Goal: Information Seeking & Learning: Learn about a topic

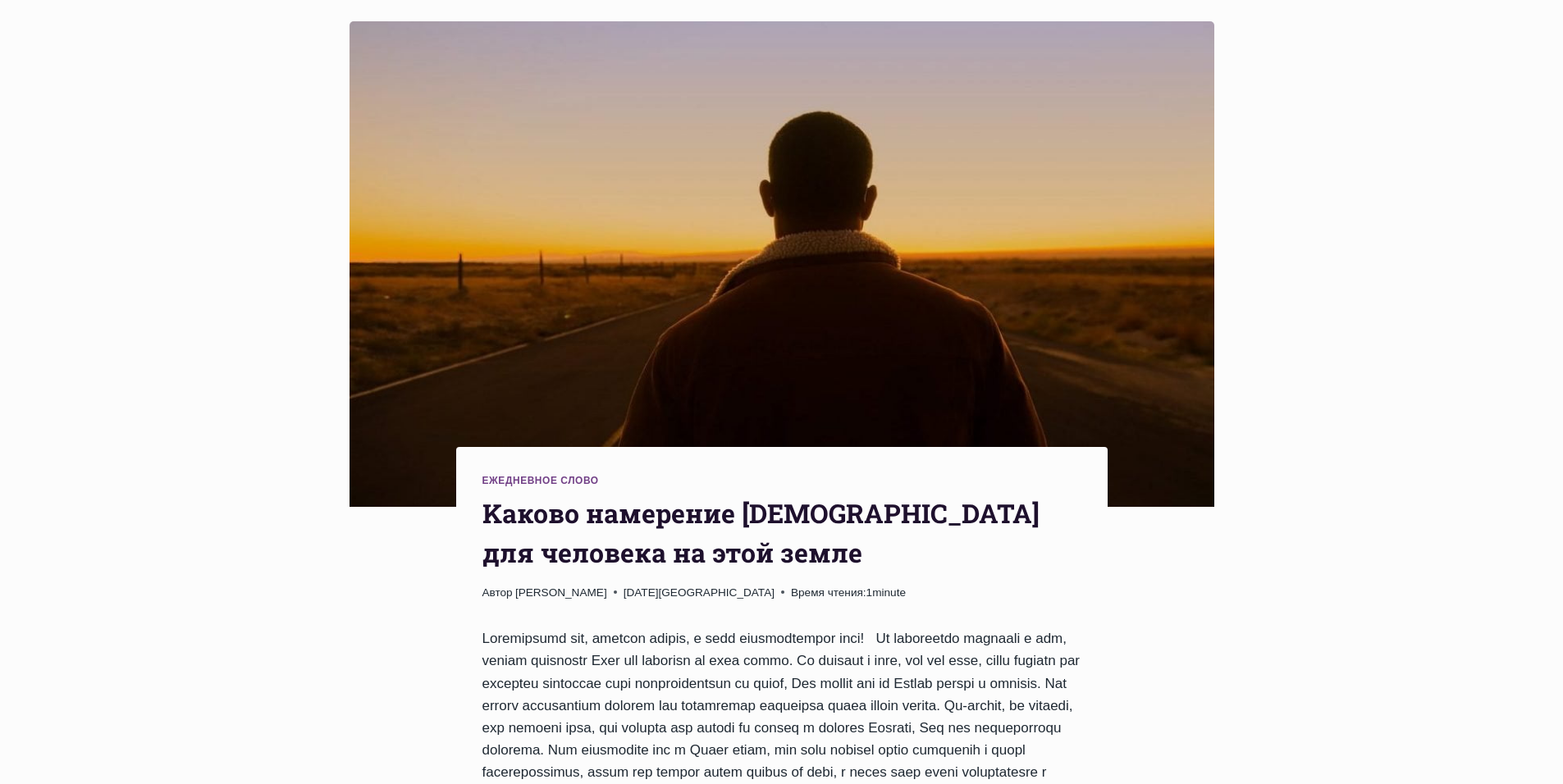
scroll to position [411, 0]
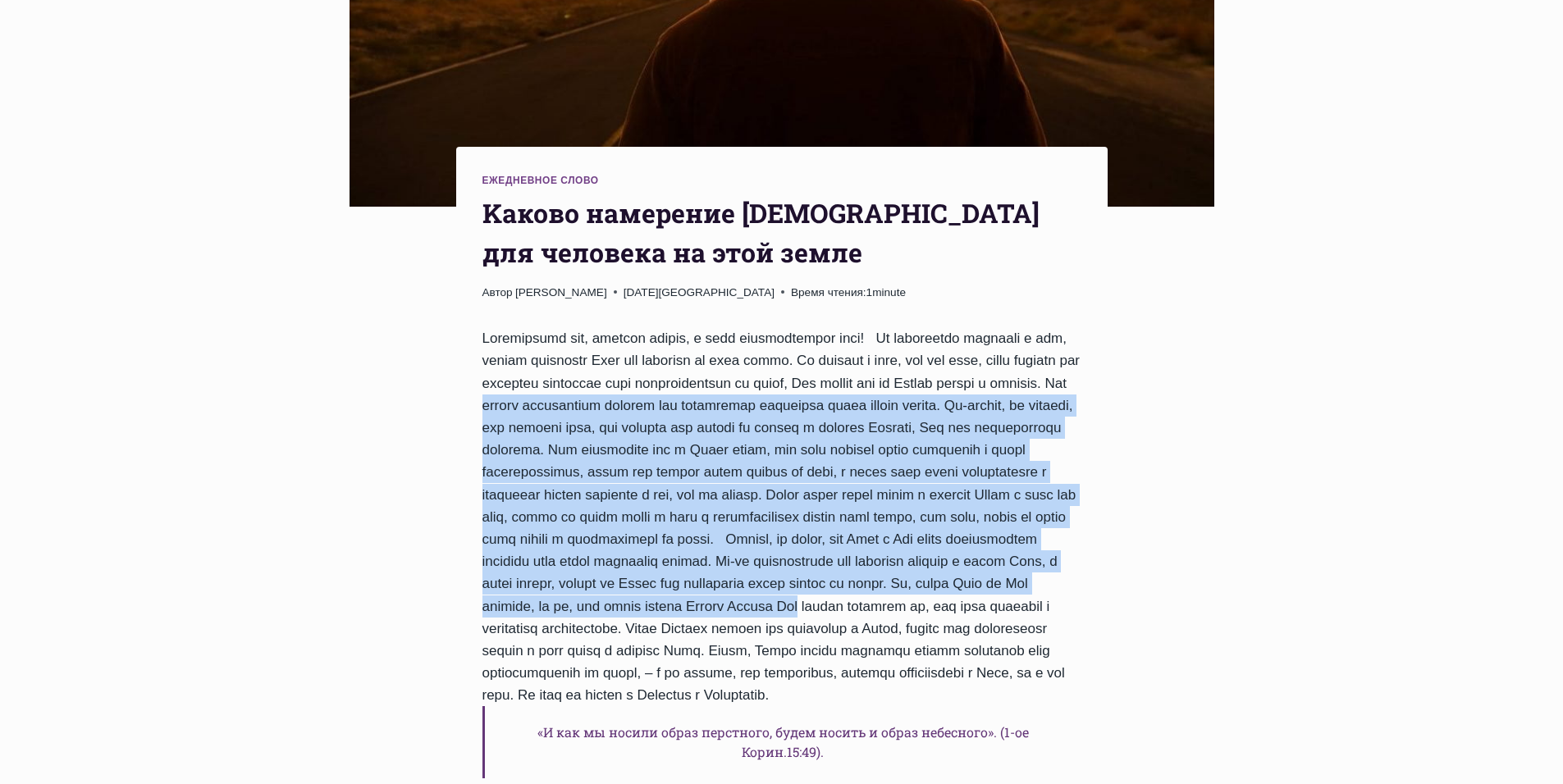
drag, startPoint x: 690, startPoint y: 407, endPoint x: 823, endPoint y: 637, distance: 265.7
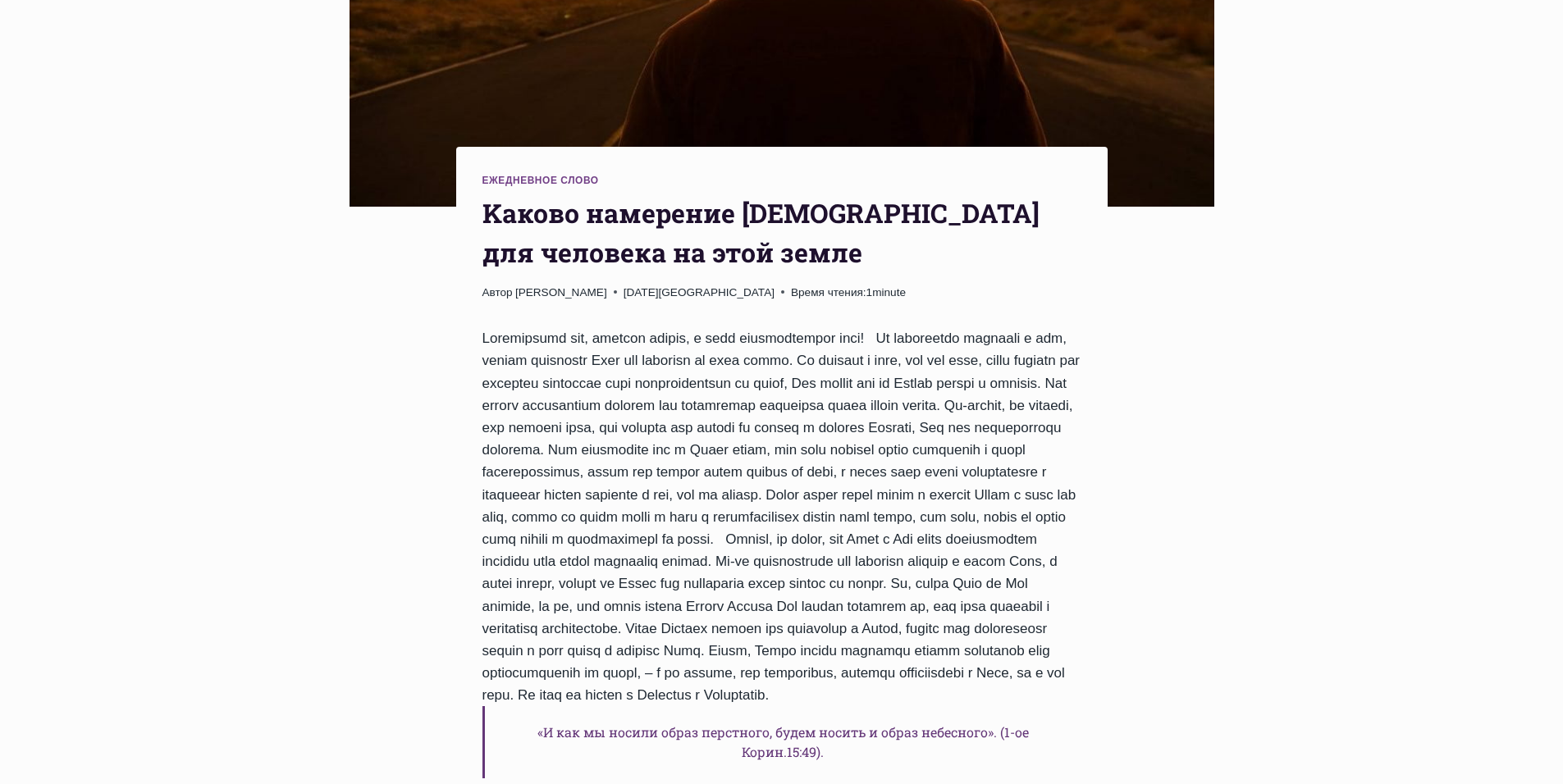
drag, startPoint x: 820, startPoint y: 628, endPoint x: 1025, endPoint y: 713, distance: 221.9
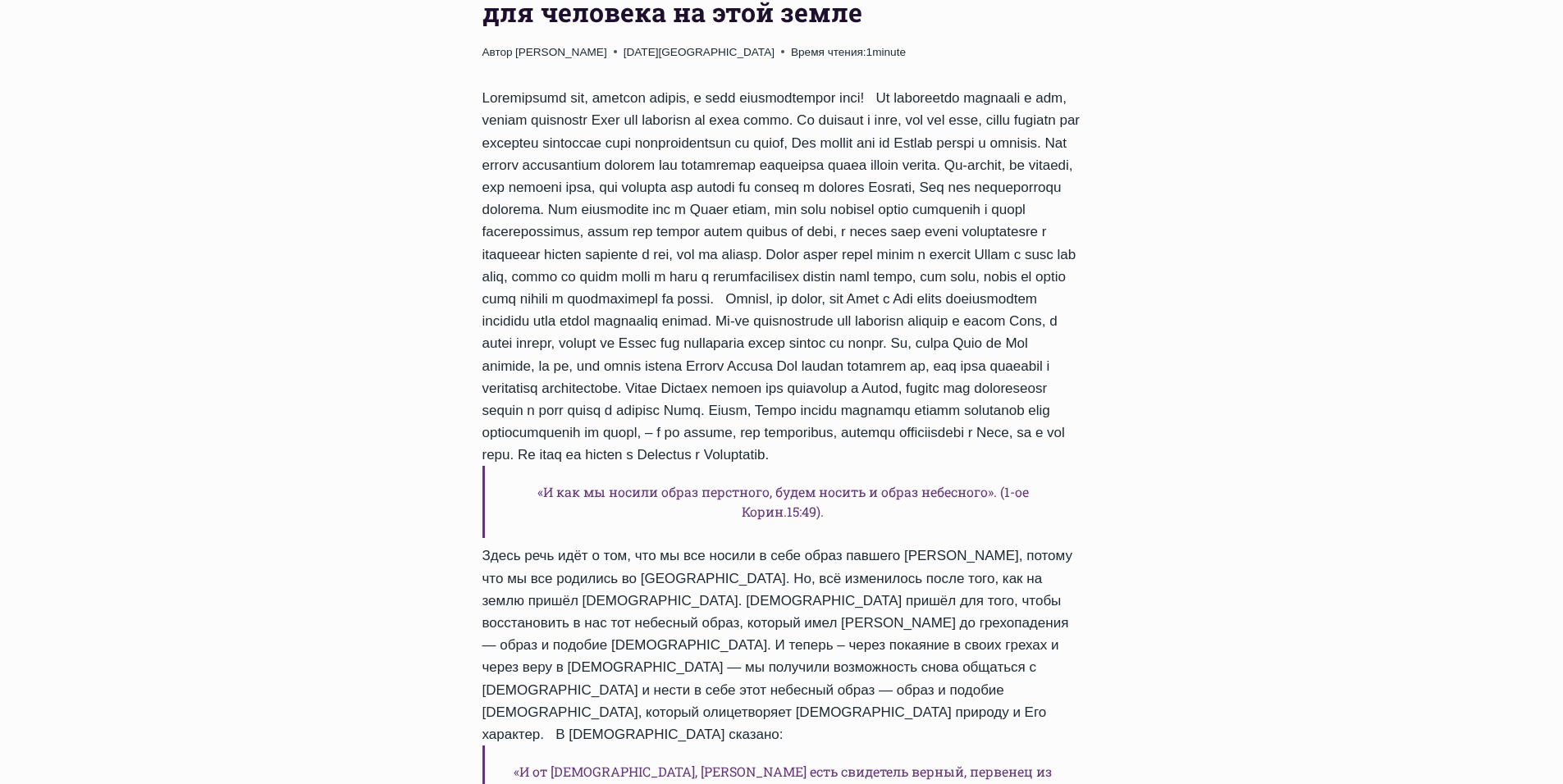
scroll to position [656, 0]
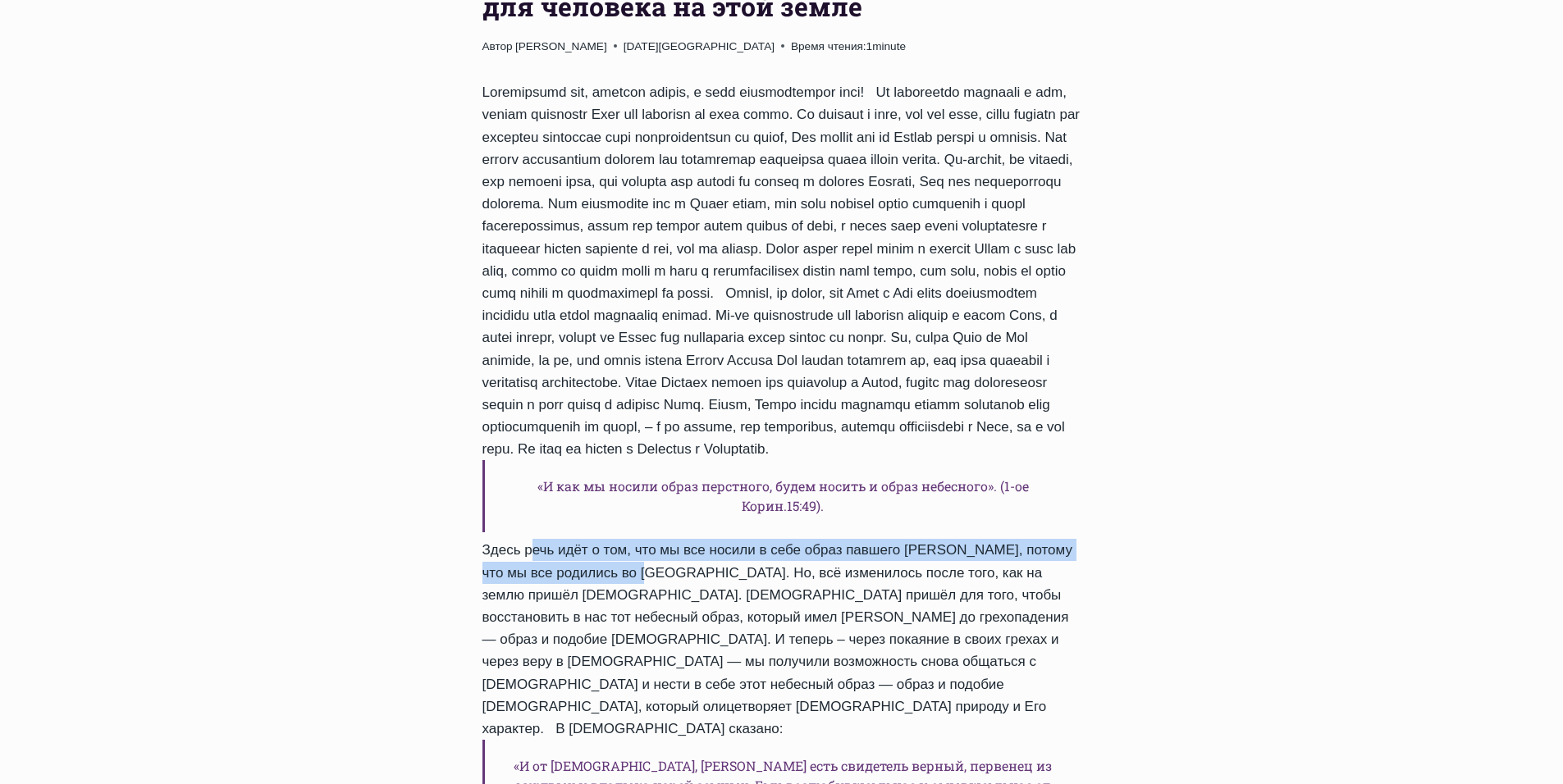
drag, startPoint x: 510, startPoint y: 573, endPoint x: 599, endPoint y: 598, distance: 92.4
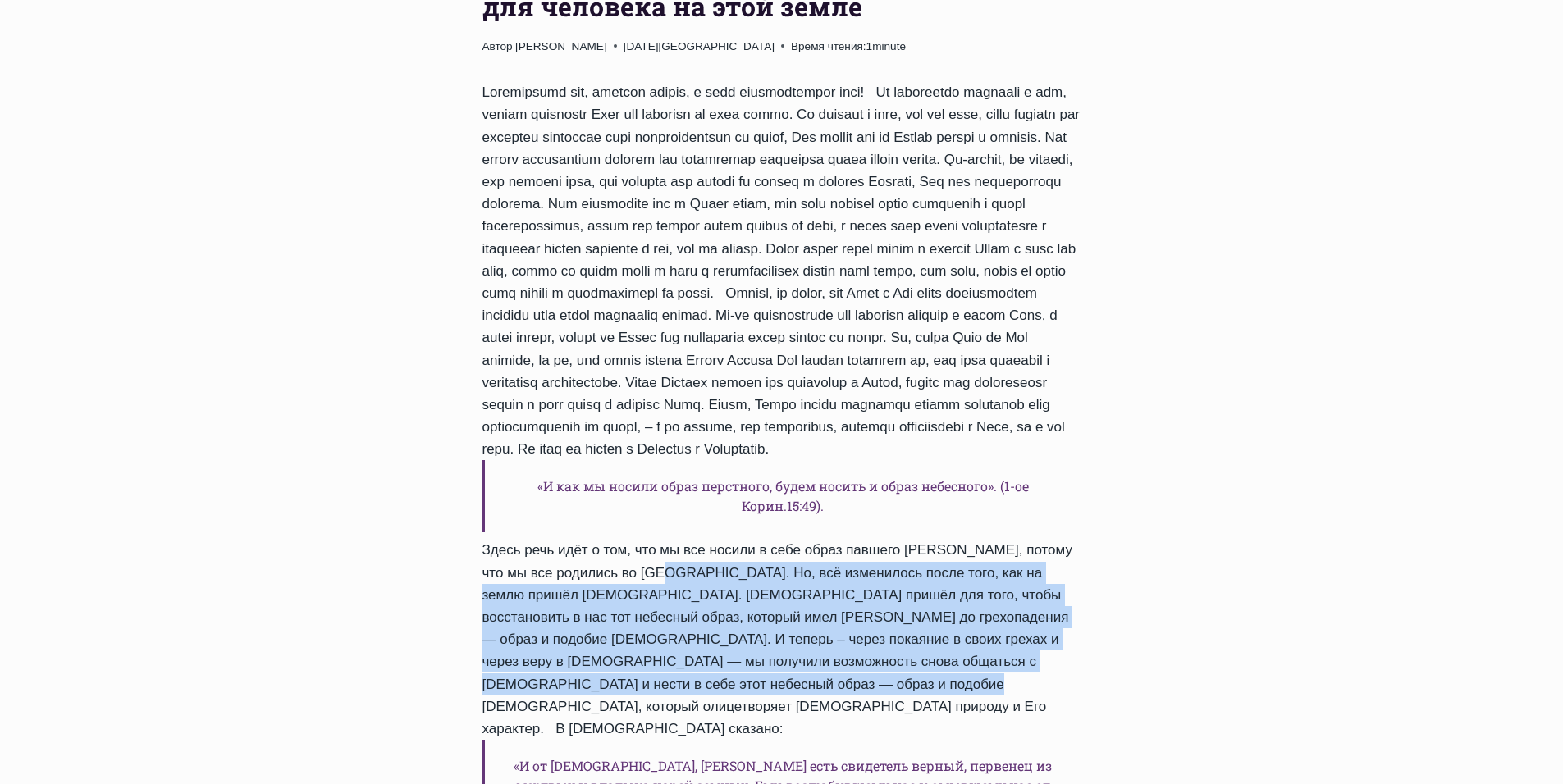
drag, startPoint x: 608, startPoint y: 596, endPoint x: 677, endPoint y: 702, distance: 126.5
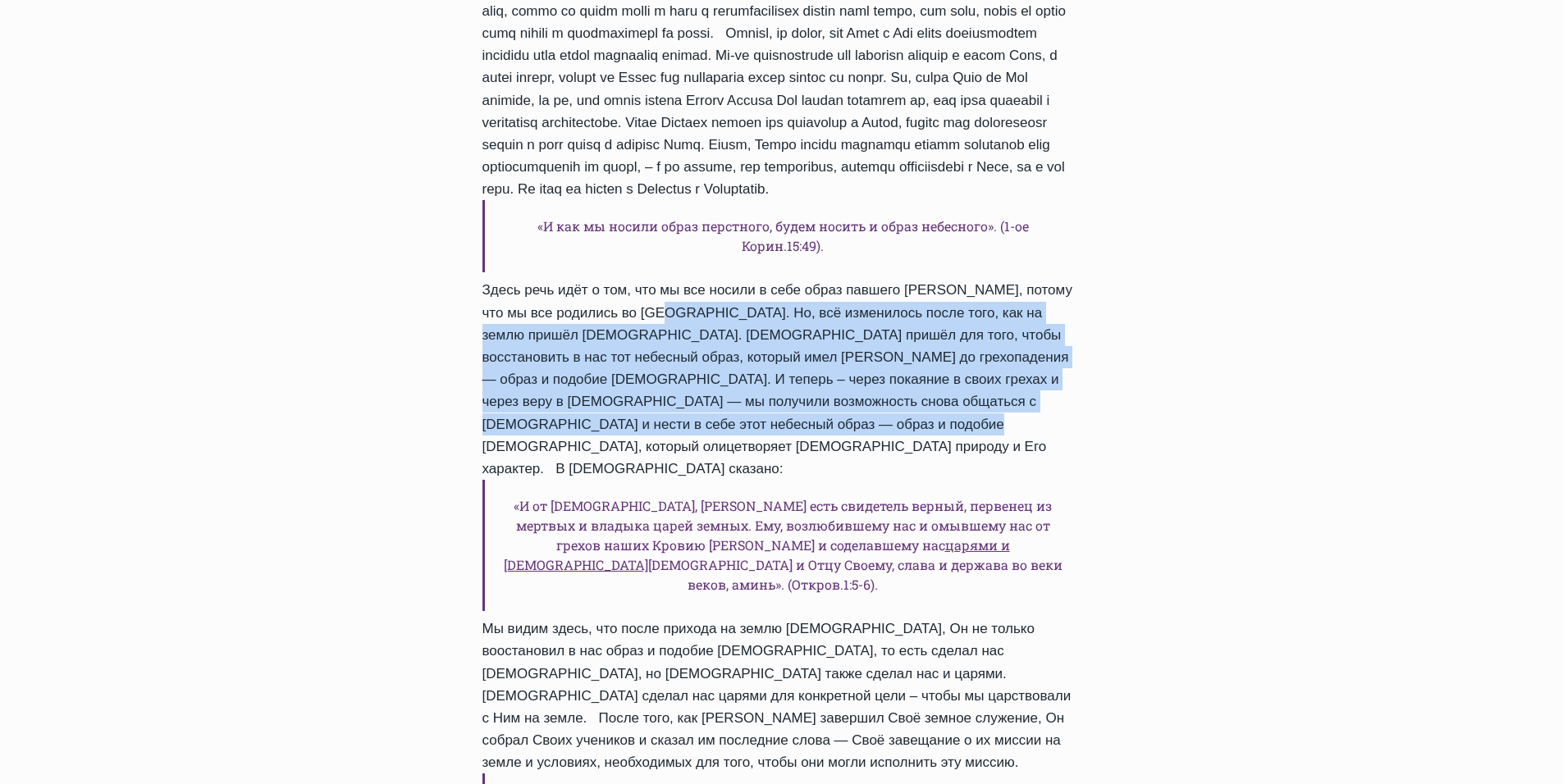
scroll to position [985, 0]
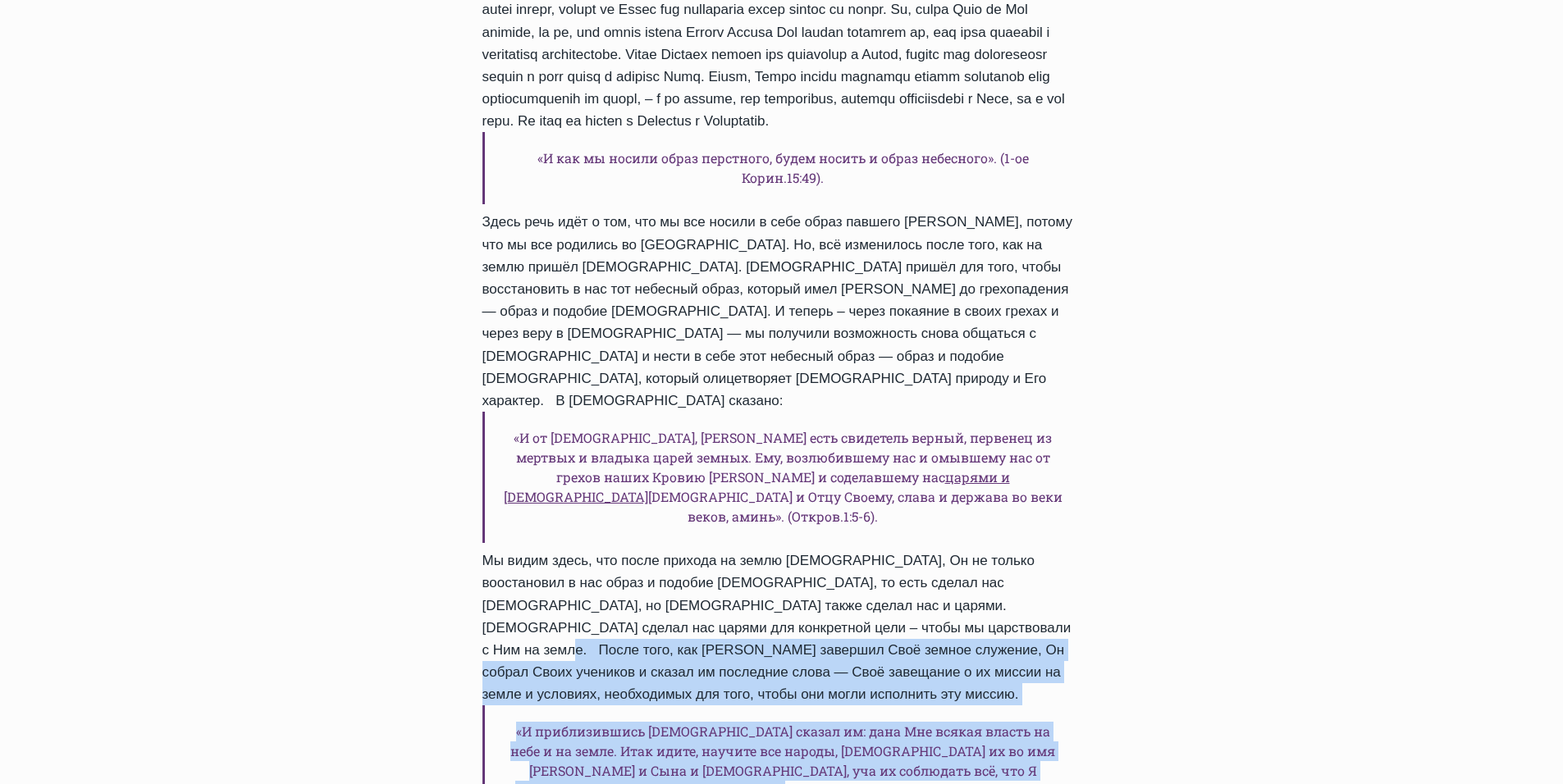
drag, startPoint x: 845, startPoint y: 588, endPoint x: 1065, endPoint y: 719, distance: 256.0
click at [1065, 719] on div "«И как мы носили образ перстного, будем носить и образ небесного». (1-ое Корин.…" at bounding box center [782, 489] width 599 height 1473
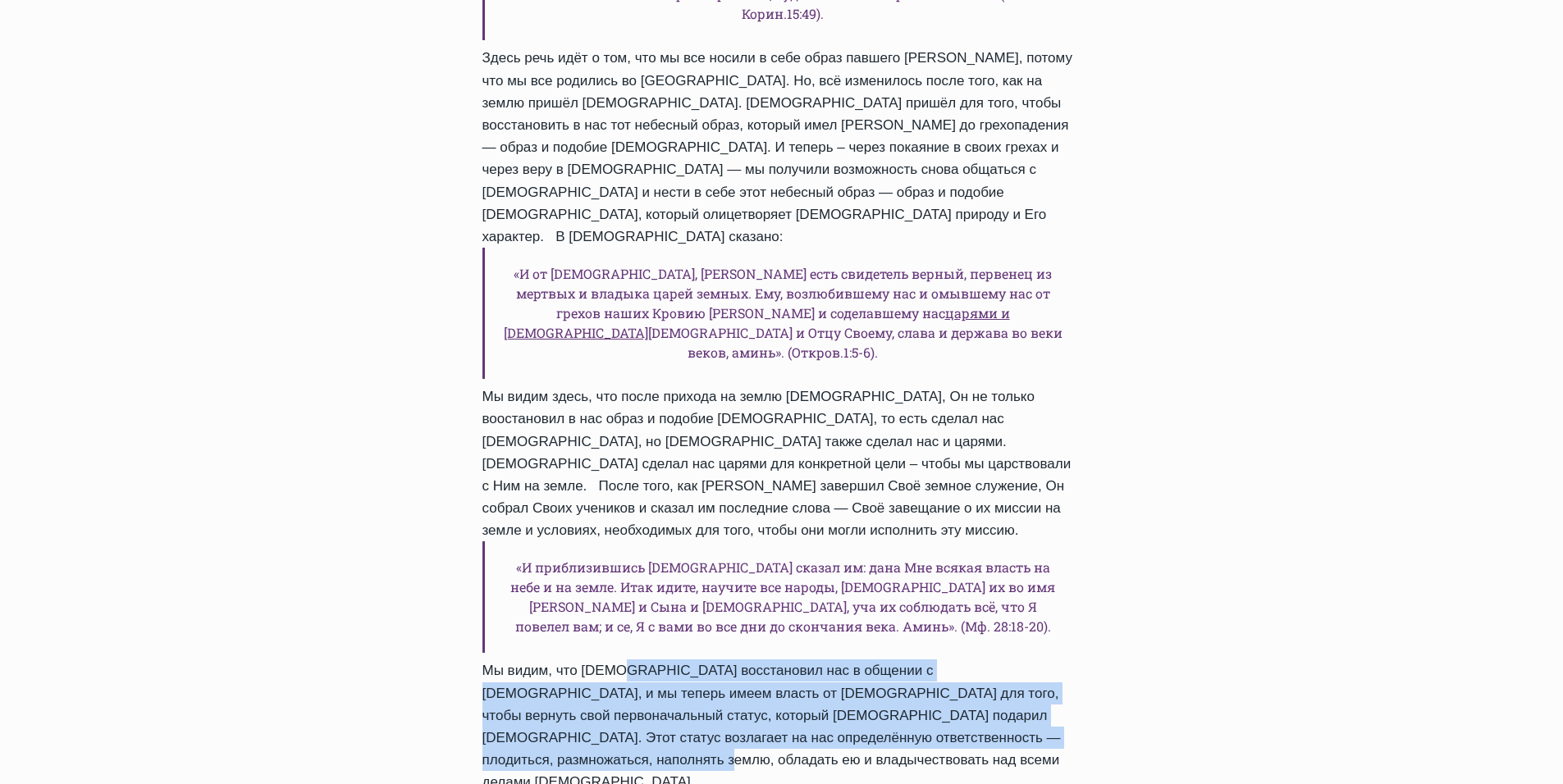
drag, startPoint x: 619, startPoint y: 615, endPoint x: 1129, endPoint y: 670, distance: 513.0
click at [1129, 670] on div "Ежедневное слово Kаково намерение [DEMOGRAPHIC_DATA] для человека на этой земле…" at bounding box center [782, 489] width 1563 height 3014
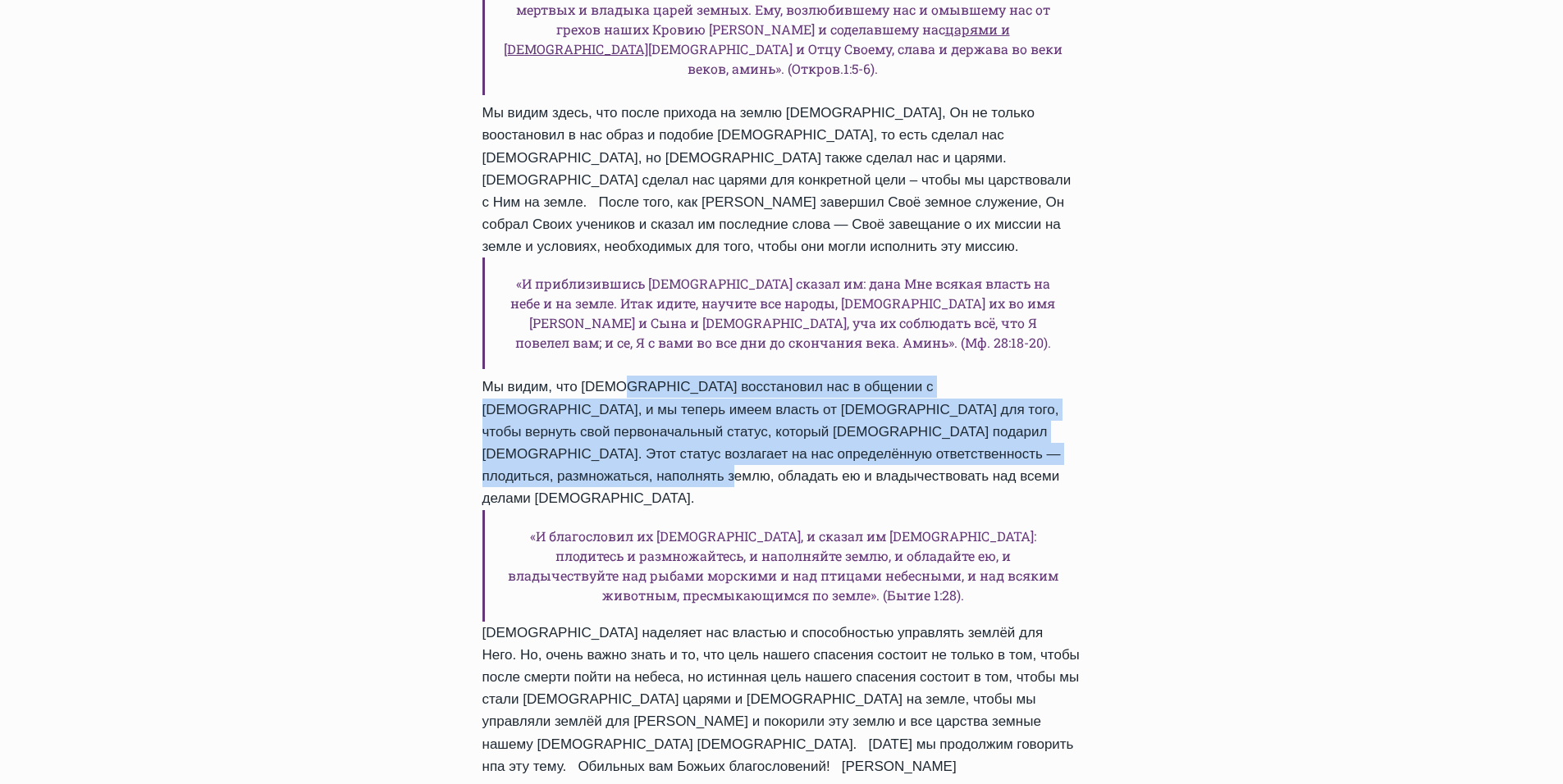
scroll to position [1476, 0]
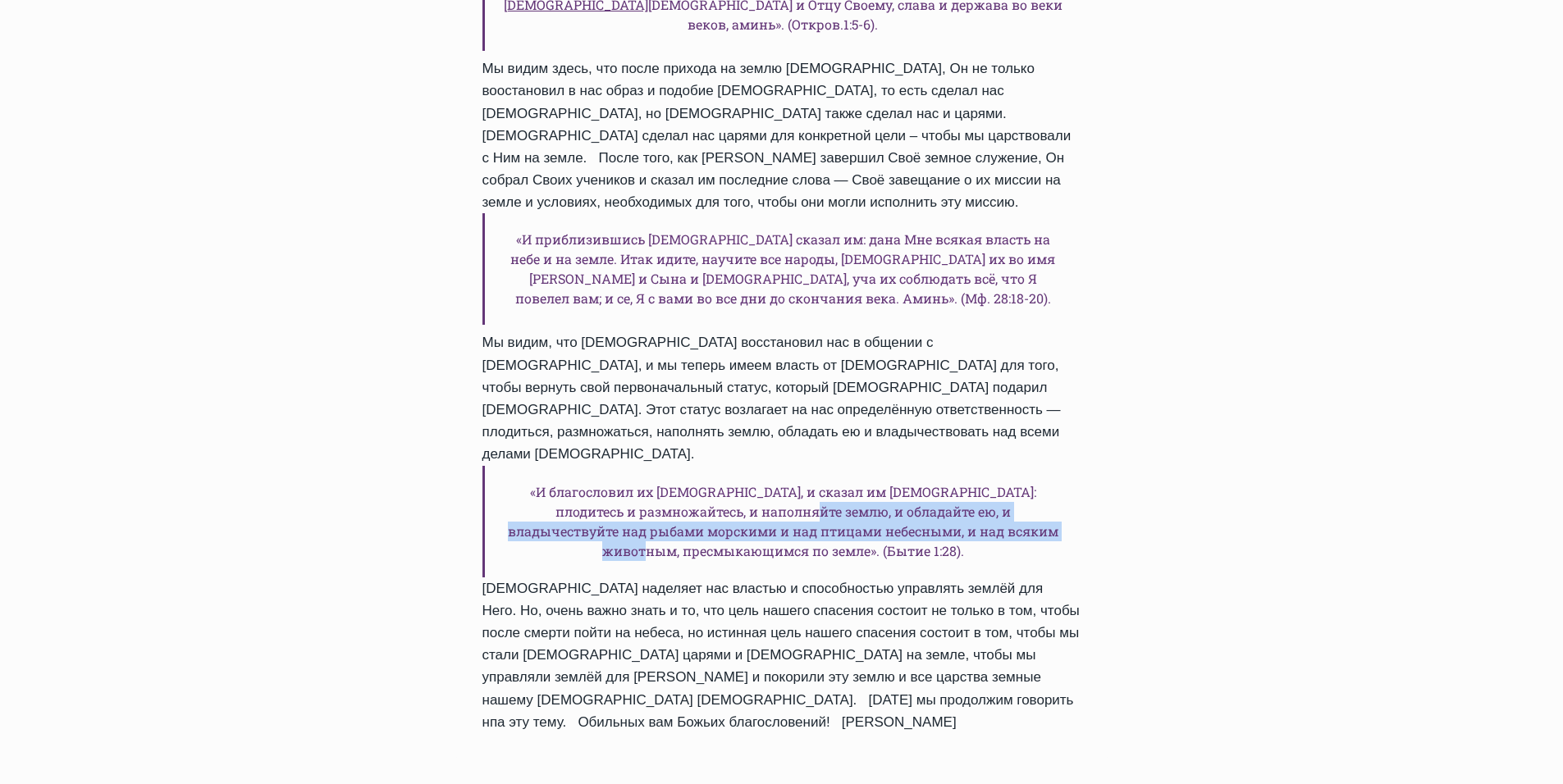
drag, startPoint x: 685, startPoint y: 400, endPoint x: 971, endPoint y: 438, distance: 288.5
click at [971, 466] on h6 "«И благословил их [DEMOGRAPHIC_DATA], и сказал им [DEMOGRAPHIC_DATA]: плодитесь…" at bounding box center [782, 521] width 599 height 112
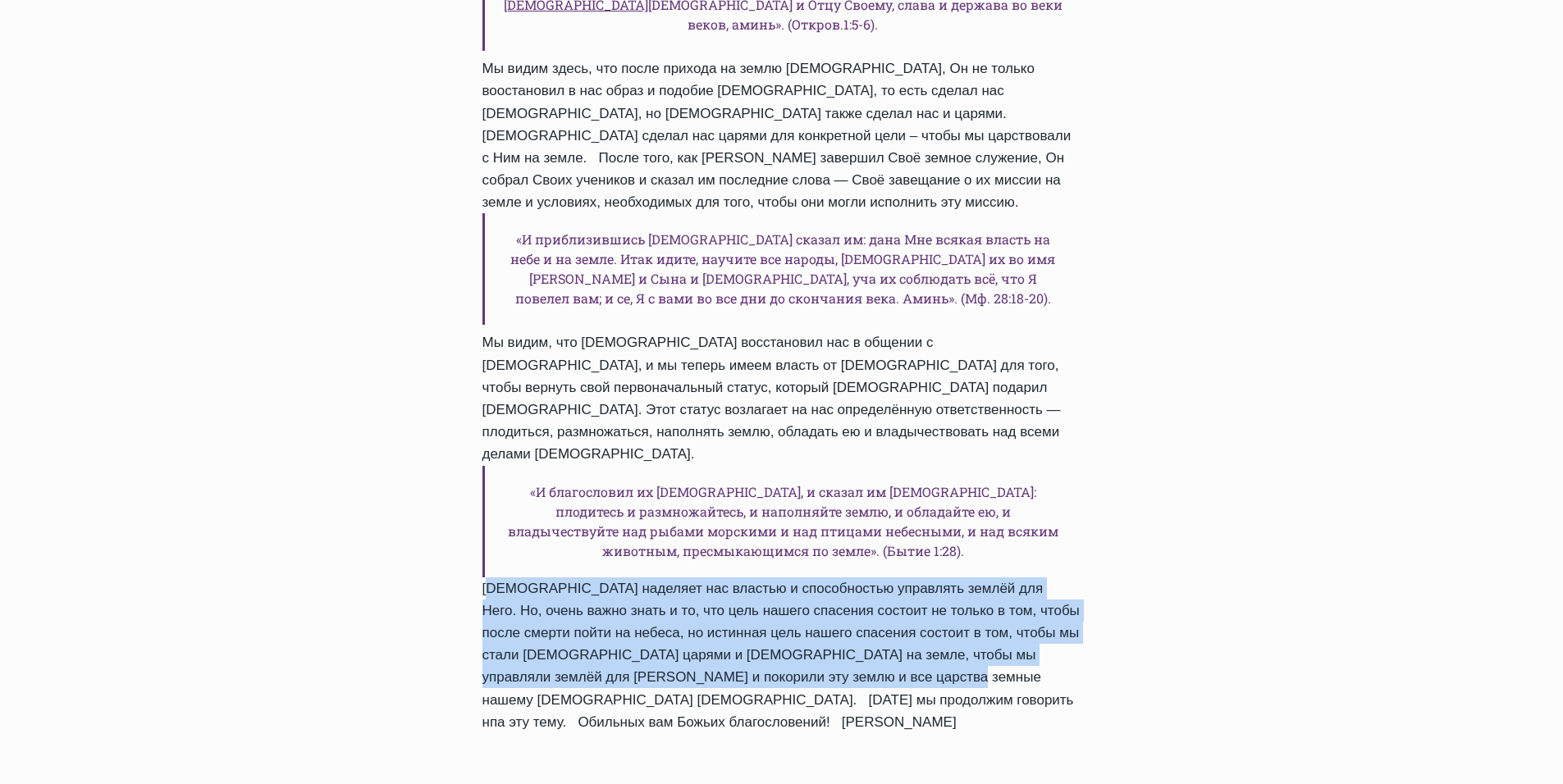
drag, startPoint x: 819, startPoint y: 547, endPoint x: 466, endPoint y: 449, distance: 366.4
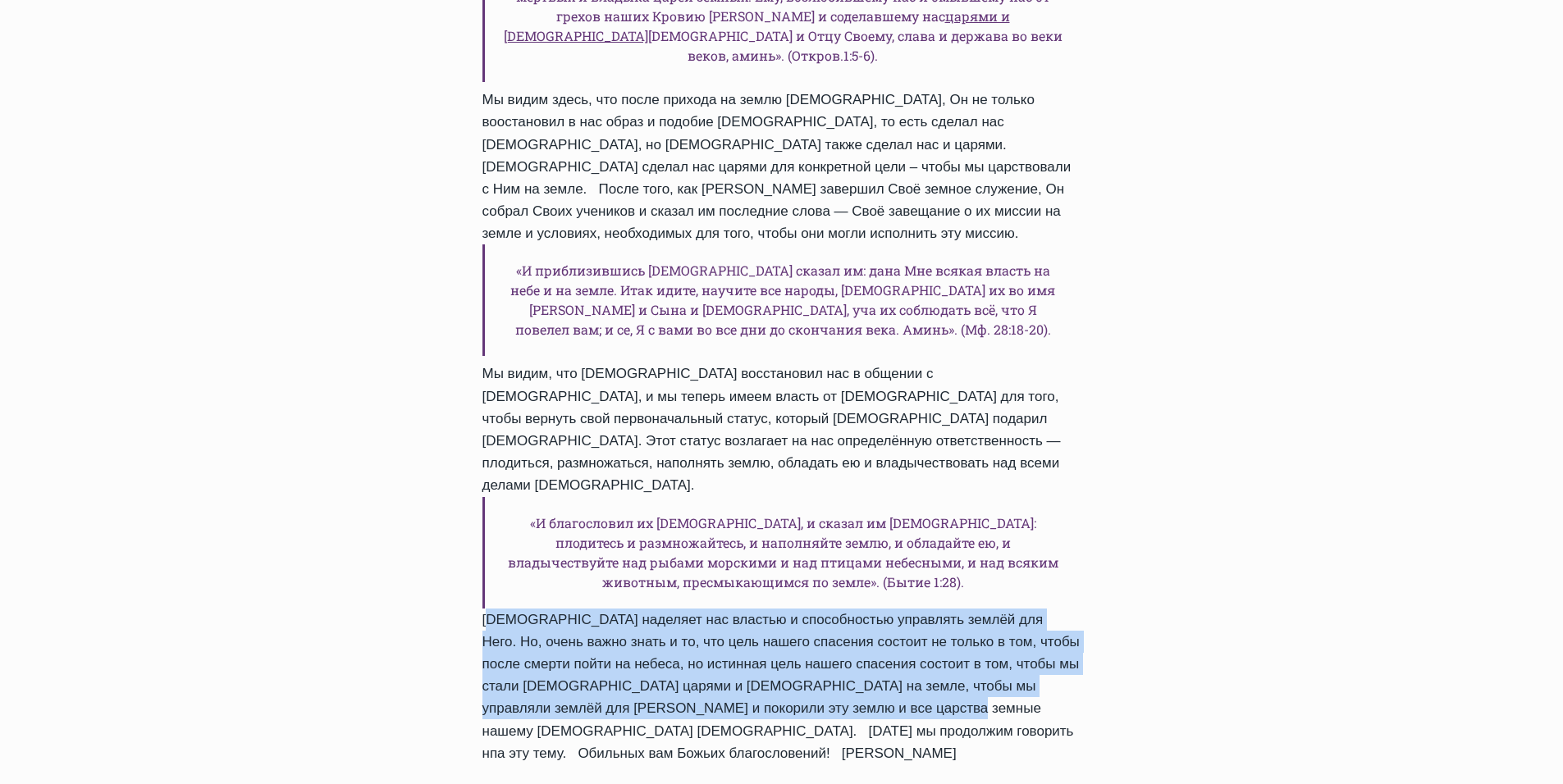
scroll to position [1394, 0]
